Goal: Find specific page/section: Find specific page/section

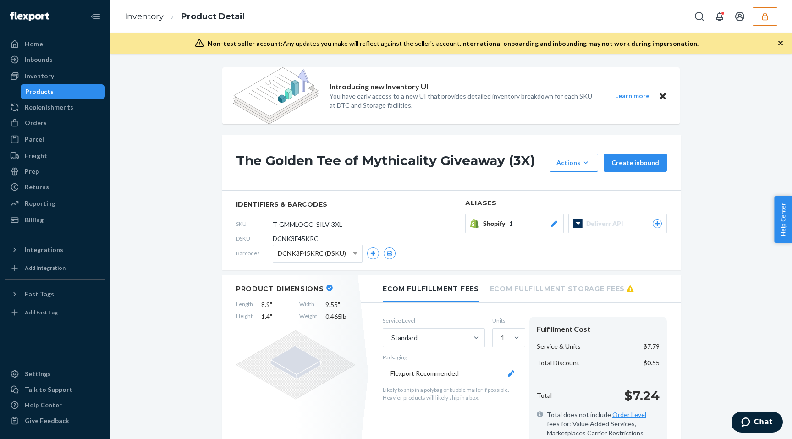
click at [287, 240] on span "DCNK3F45KRC" at bounding box center [296, 238] width 46 height 9
copy span "DCNK3F45KRC"
click at [33, 76] on div "Inventory" at bounding box center [39, 75] width 29 height 9
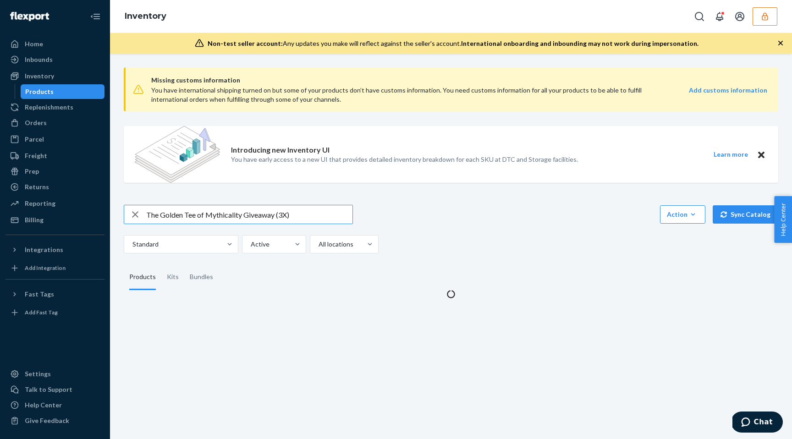
click at [216, 220] on input "The Golden Tee of Mythicality Giveaway (3X)" at bounding box center [249, 214] width 206 height 18
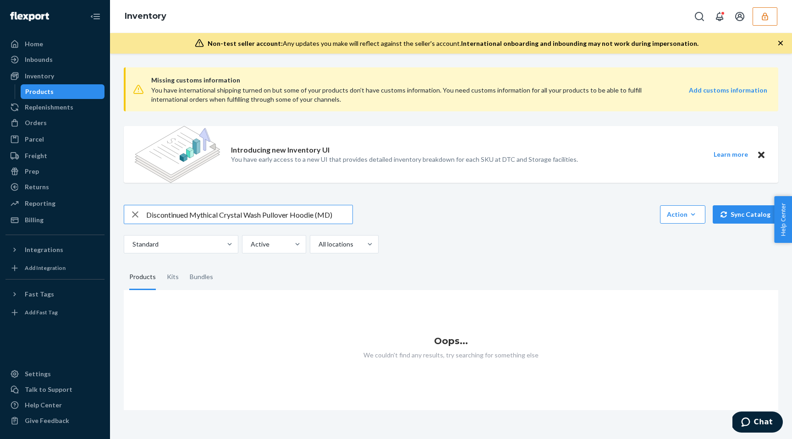
click at [335, 211] on input "Discontinued Mythical Crystal Wash Pullover Hoodie (MD)" at bounding box center [249, 214] width 206 height 18
drag, startPoint x: 191, startPoint y: 217, endPoint x: 100, endPoint y: 218, distance: 91.2
click at [99, 219] on div "Home Inbounds Shipping Plans Problems Inventory Products Replenishments Orders …" at bounding box center [396, 219] width 792 height 439
click at [184, 212] on input "Discontinued Mythical Crystal Wash Pullover Hoodie (MD)" at bounding box center [249, 214] width 206 height 18
drag, startPoint x: 191, startPoint y: 214, endPoint x: 93, endPoint y: 214, distance: 97.6
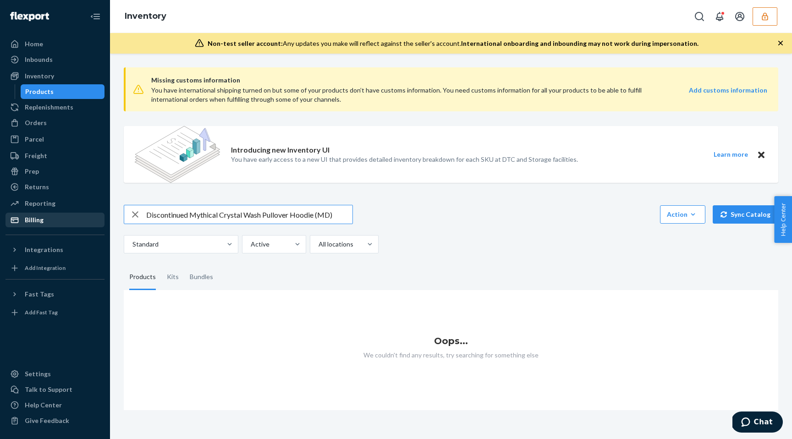
click at [93, 214] on div "Home Inbounds Shipping Plans Problems Inventory Products Replenishments Orders …" at bounding box center [396, 219] width 792 height 439
type input "Mythical Crystal Wash Pullover Hoodie (MD)"
click at [760, 10] on button "button" at bounding box center [765, 16] width 25 height 18
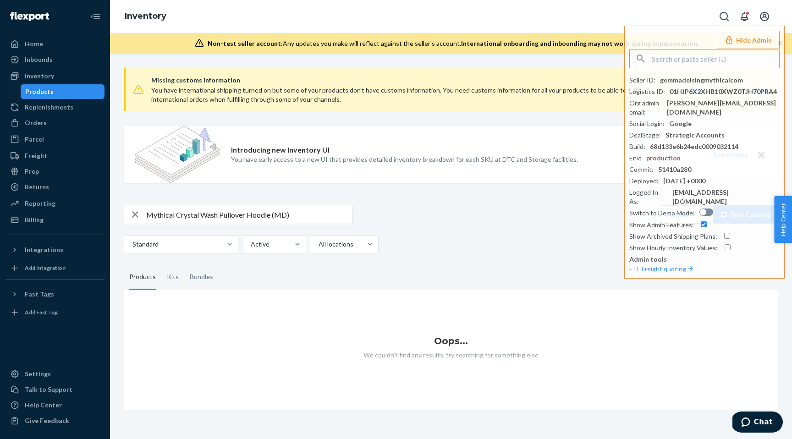
click at [481, 234] on div "Mythical Crystal Wash Pullover Hoodie (MD) Action Create product Create kit or …" at bounding box center [451, 229] width 654 height 49
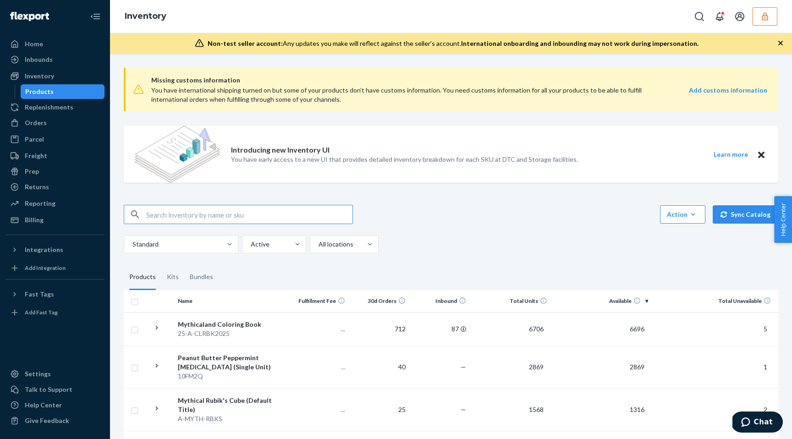
paste input "Mythical Crystal Wash Pullover Hoodie"
type input "Mythical Crystal Wash Pullover Hoodie"
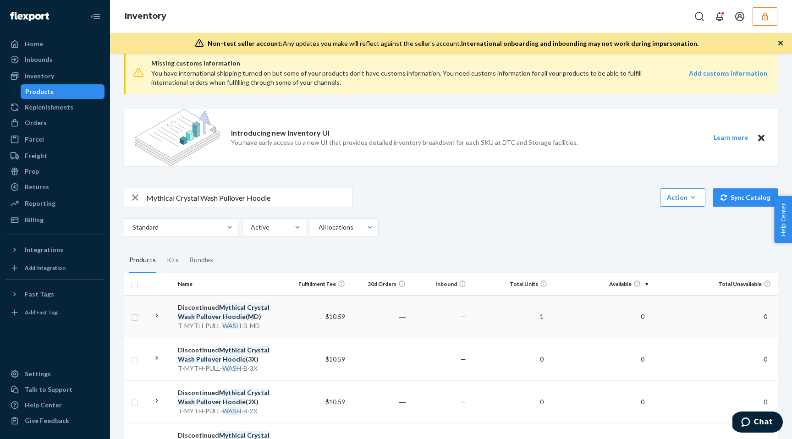
scroll to position [22, 0]
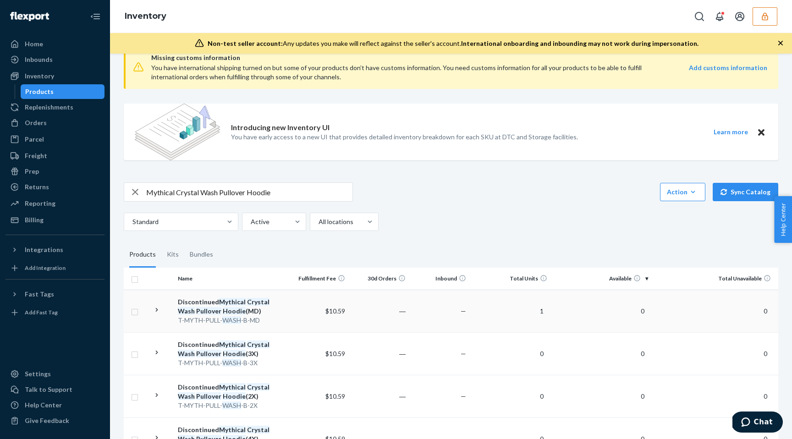
click at [409, 317] on td "—" at bounding box center [439, 311] width 60 height 43
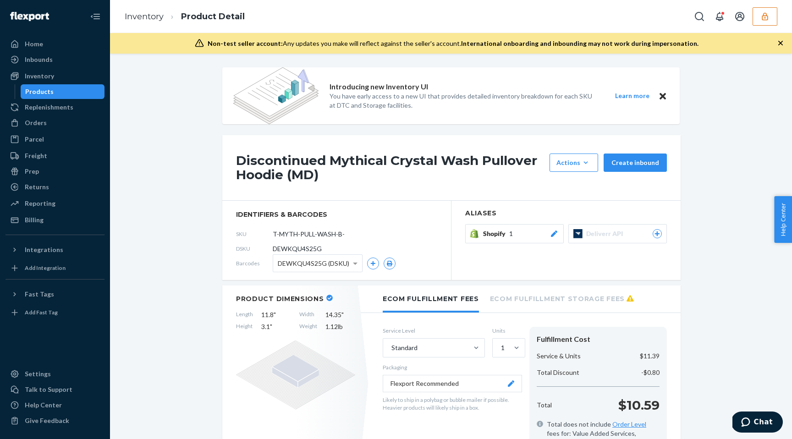
click at [311, 246] on span "DEWKQU4S25G" at bounding box center [297, 248] width 49 height 9
copy span "DEWKQU4S25G"
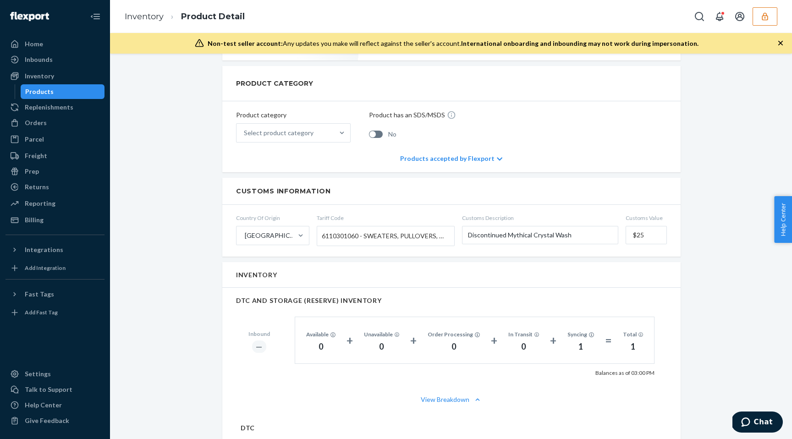
scroll to position [429, 0]
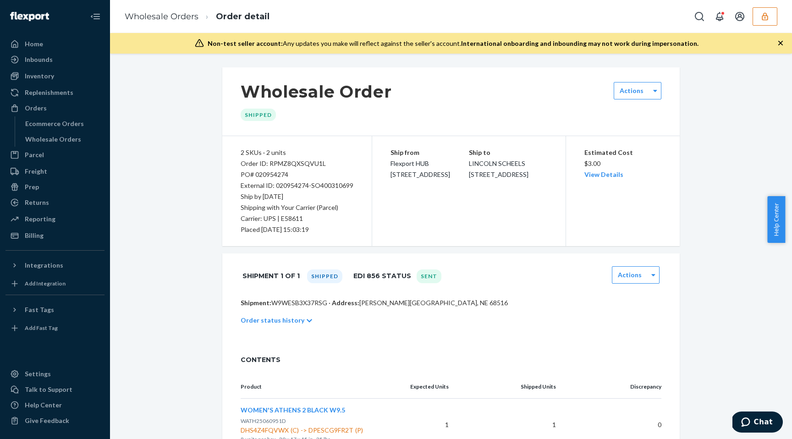
click at [165, 183] on div "Wholesale Order Shipped Actions 2 SKUs · 2 units Order ID: RPMZ8QXSQVU1L PO# 02…" at bounding box center [451, 324] width 668 height 514
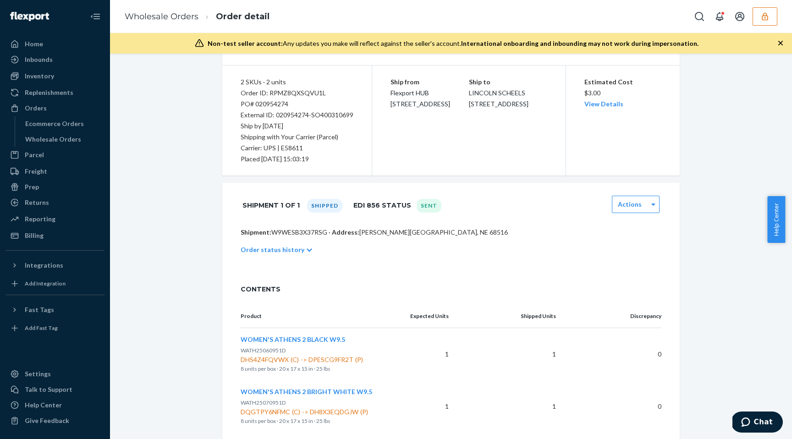
scroll to position [73, 0]
